Goal: Task Accomplishment & Management: Complete application form

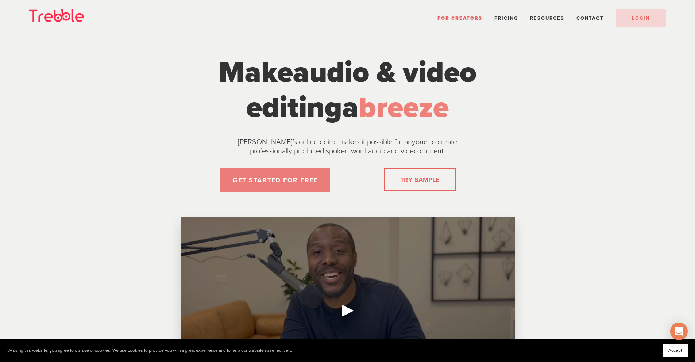
click at [296, 181] on link "GET STARTED FOR FREE" at bounding box center [275, 179] width 110 height 23
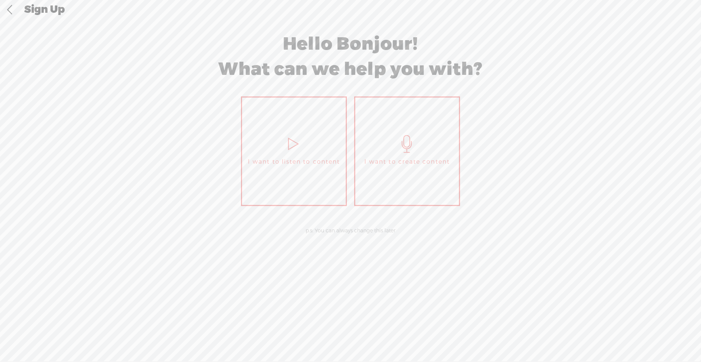
scroll to position [4, 0]
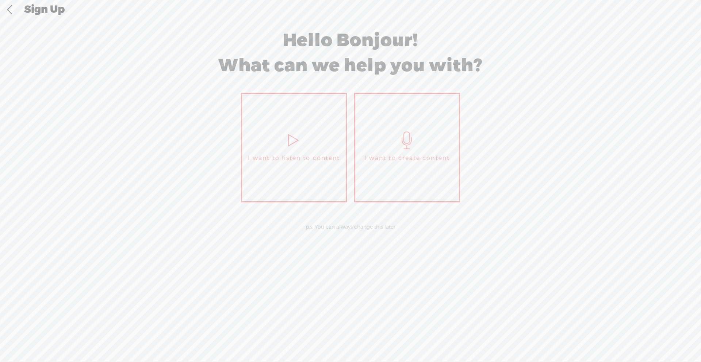
click at [46, 11] on div "Sign Up" at bounding box center [360, 9] width 682 height 19
